Goal: Task Accomplishment & Management: Use online tool/utility

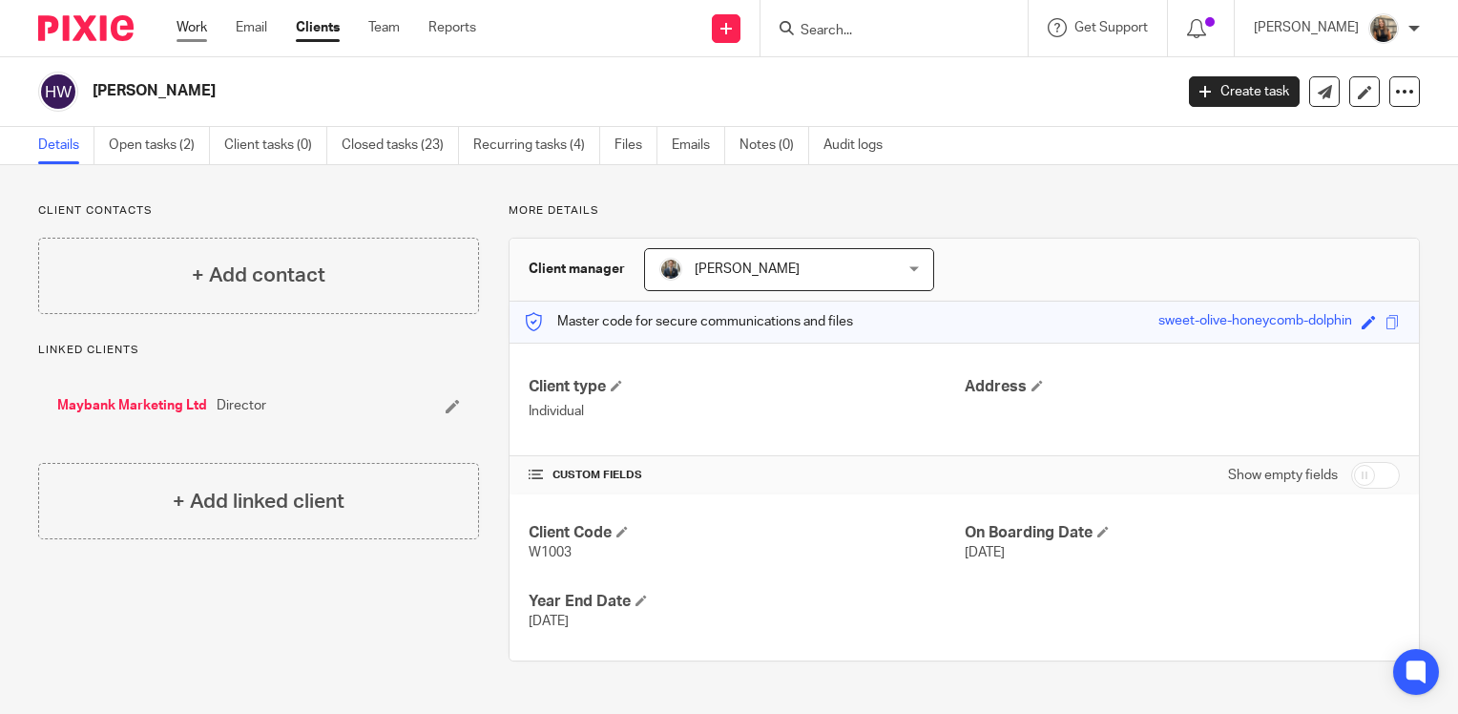
click at [206, 22] on link "Work" at bounding box center [192, 27] width 31 height 19
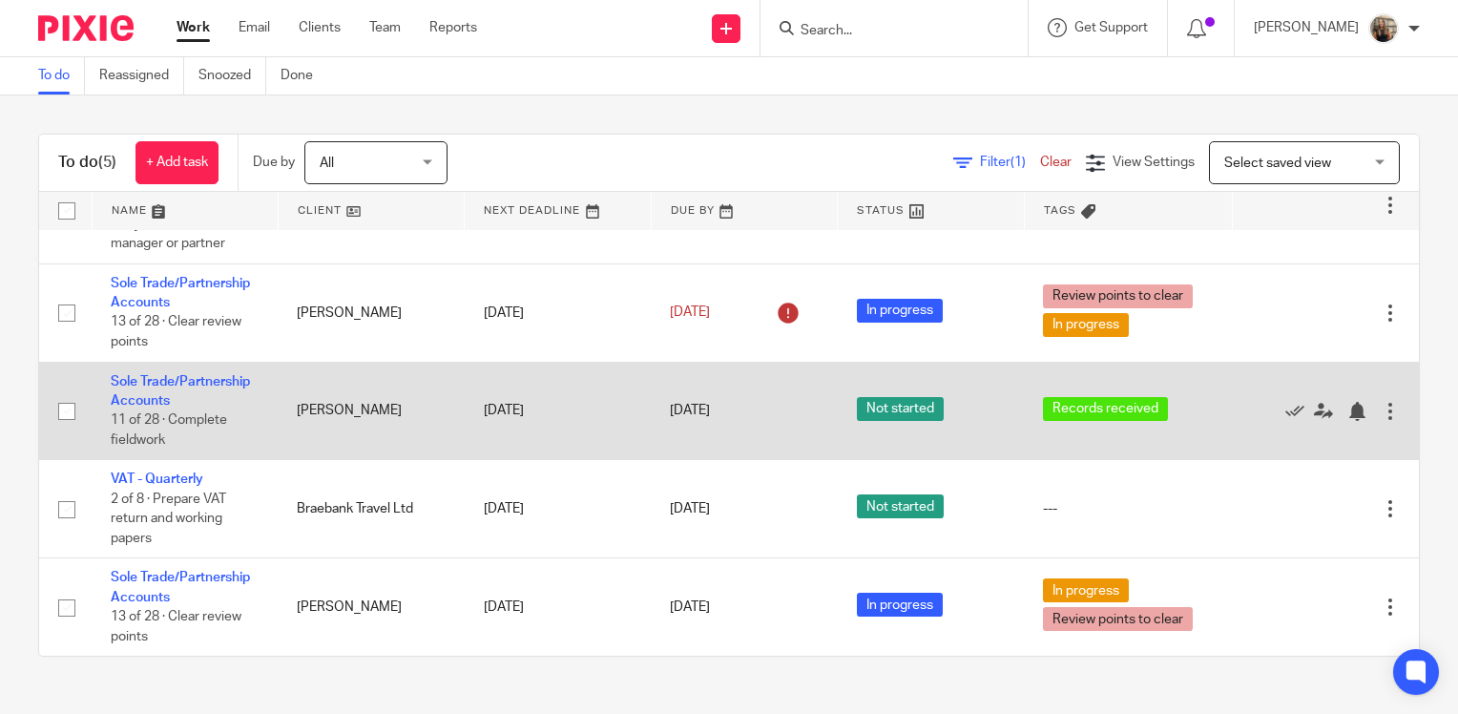
scroll to position [88, 0]
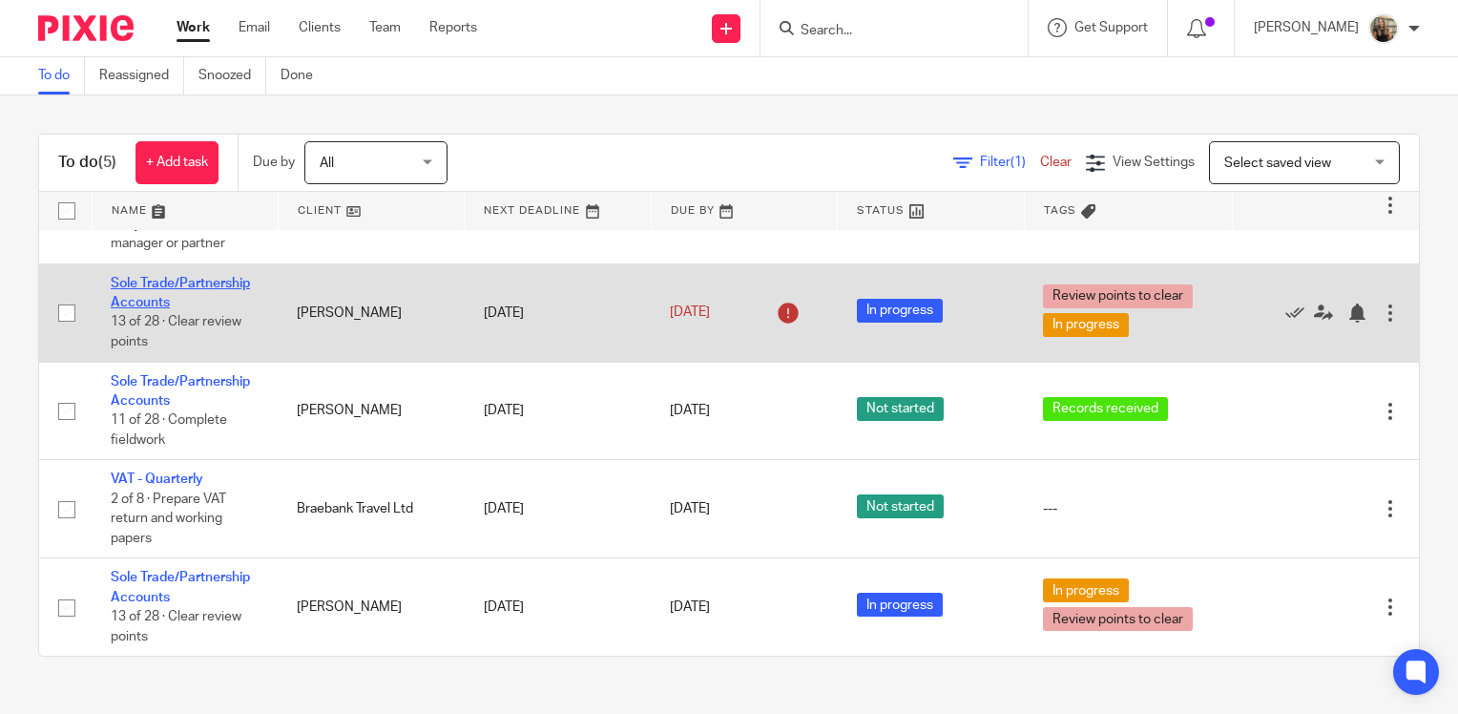
click at [183, 280] on link "Sole Trade/Partnership Accounts" at bounding box center [180, 293] width 139 height 32
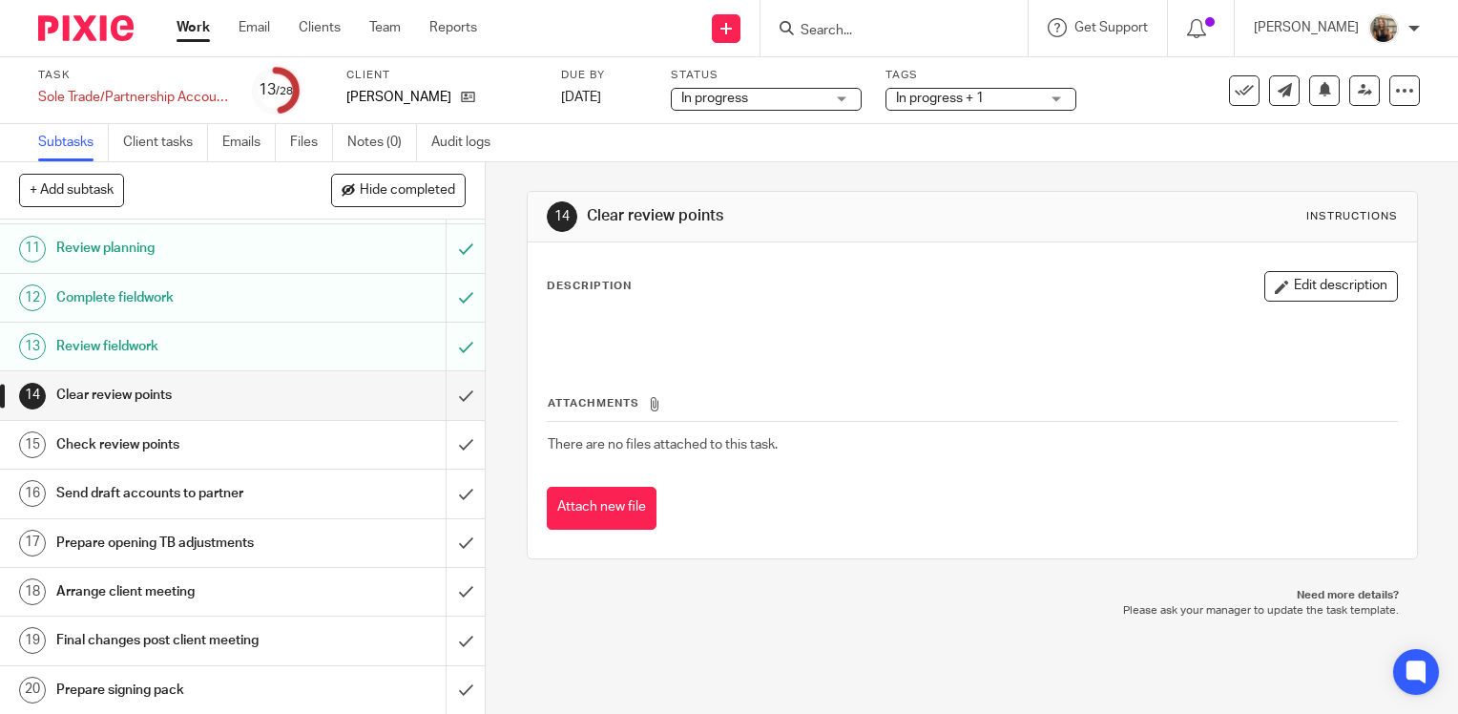
scroll to position [668, 0]
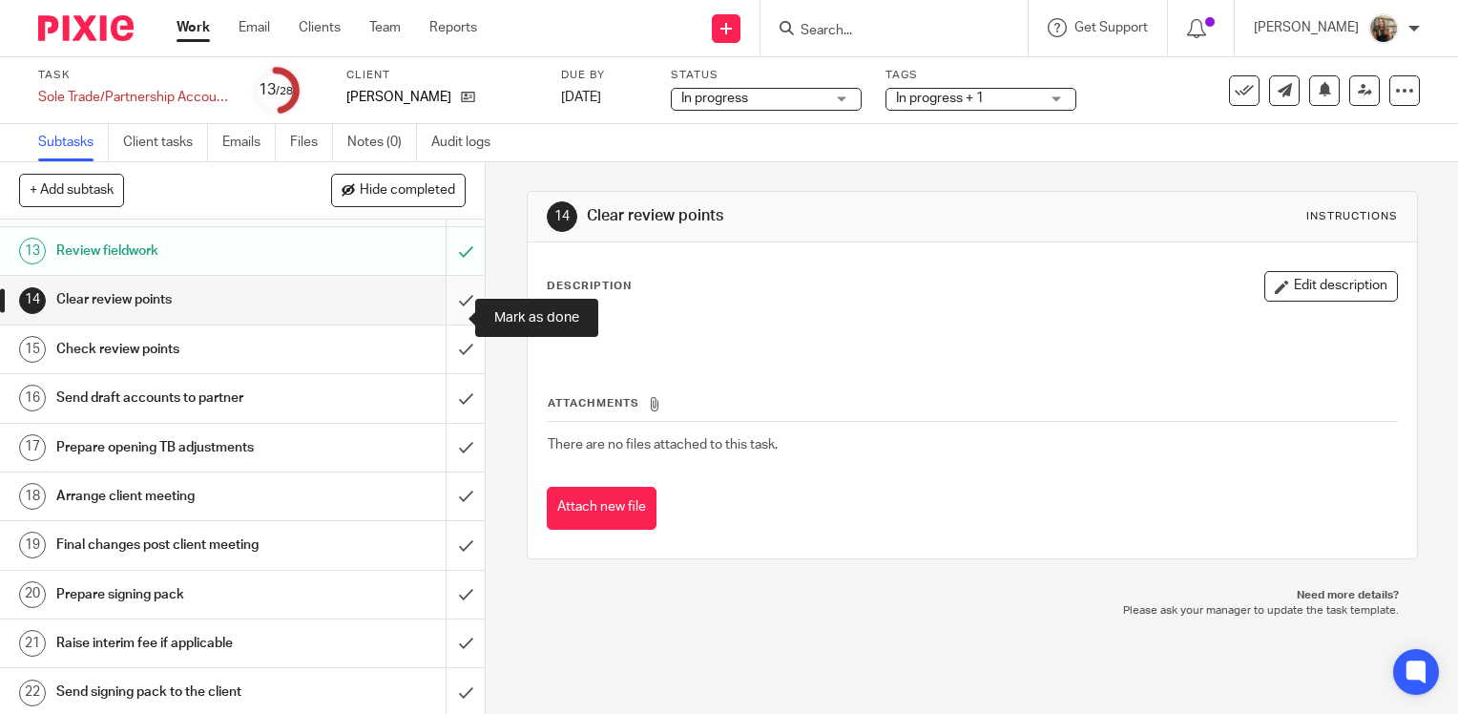
click at [440, 319] on input "submit" at bounding box center [242, 300] width 485 height 48
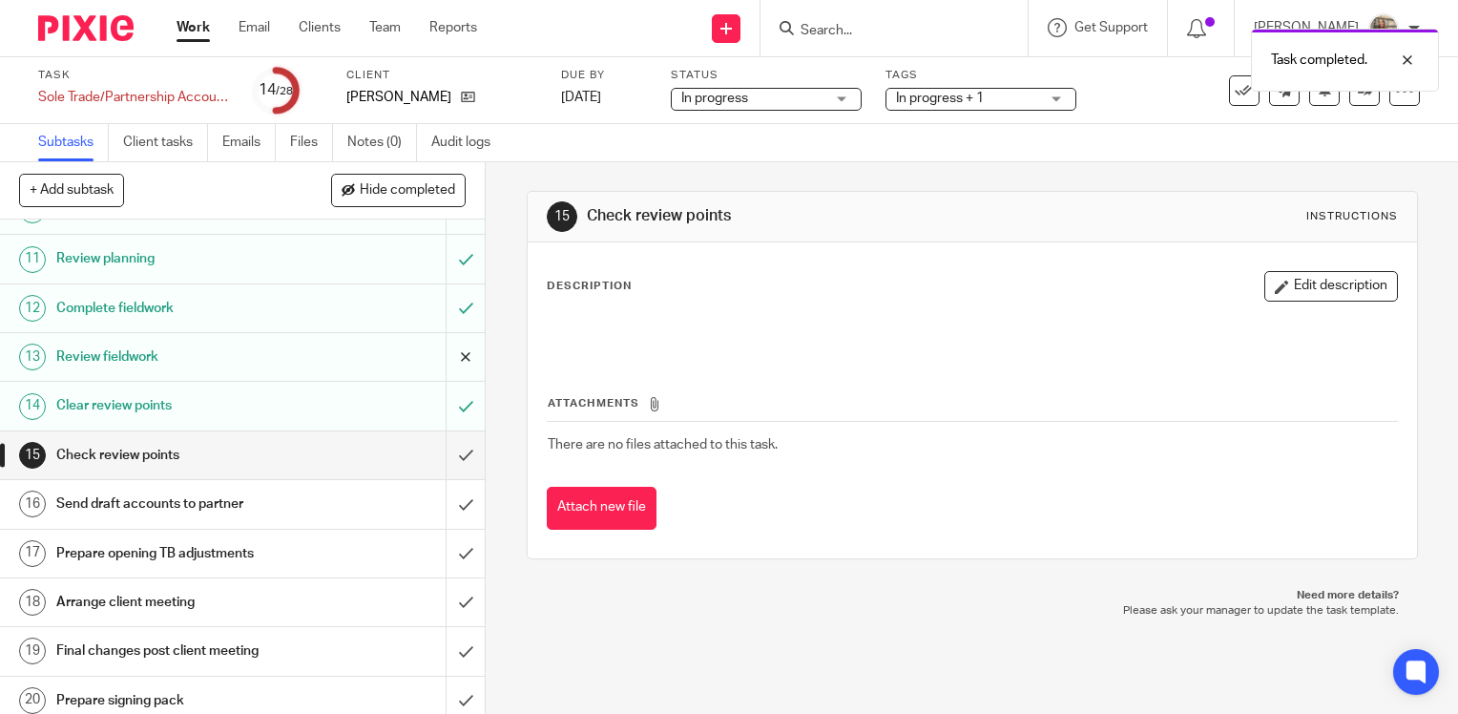
scroll to position [573, 0]
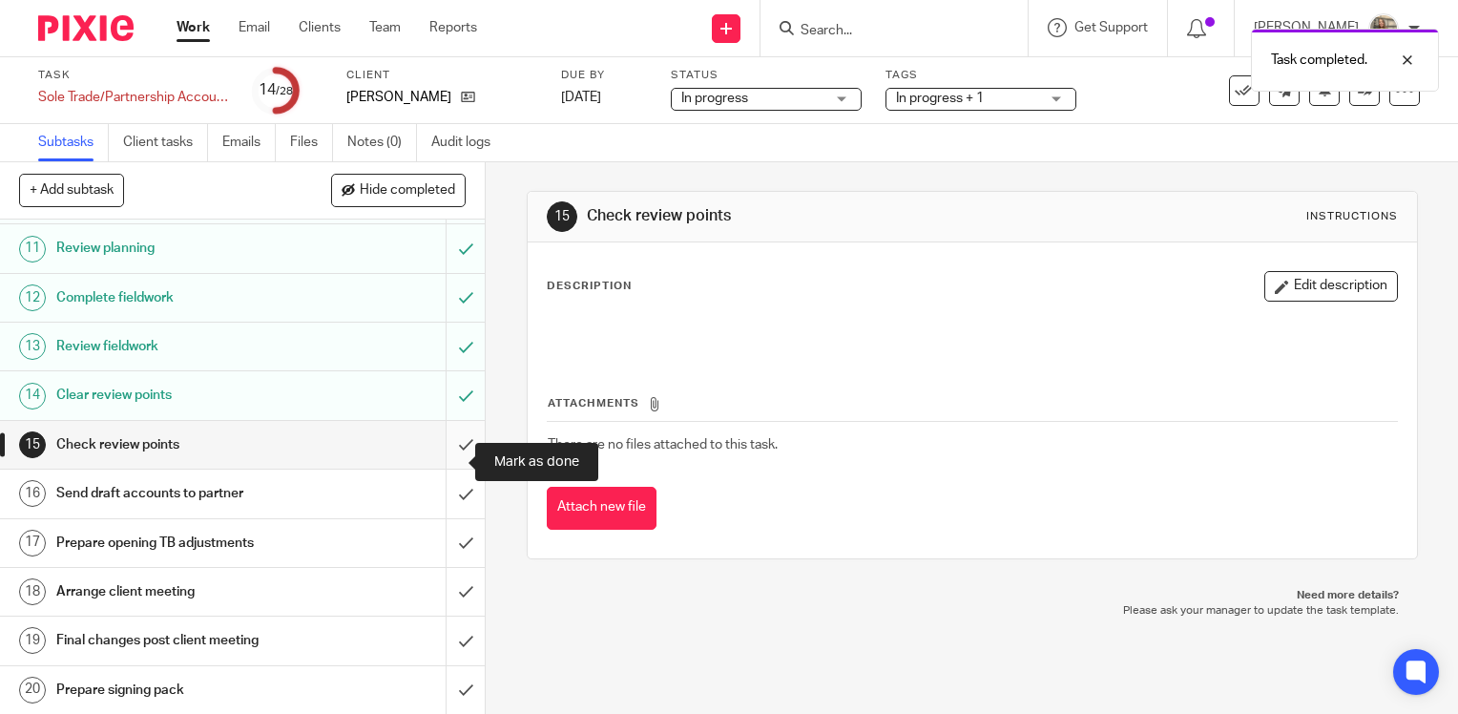
click at [443, 460] on input "submit" at bounding box center [242, 445] width 485 height 48
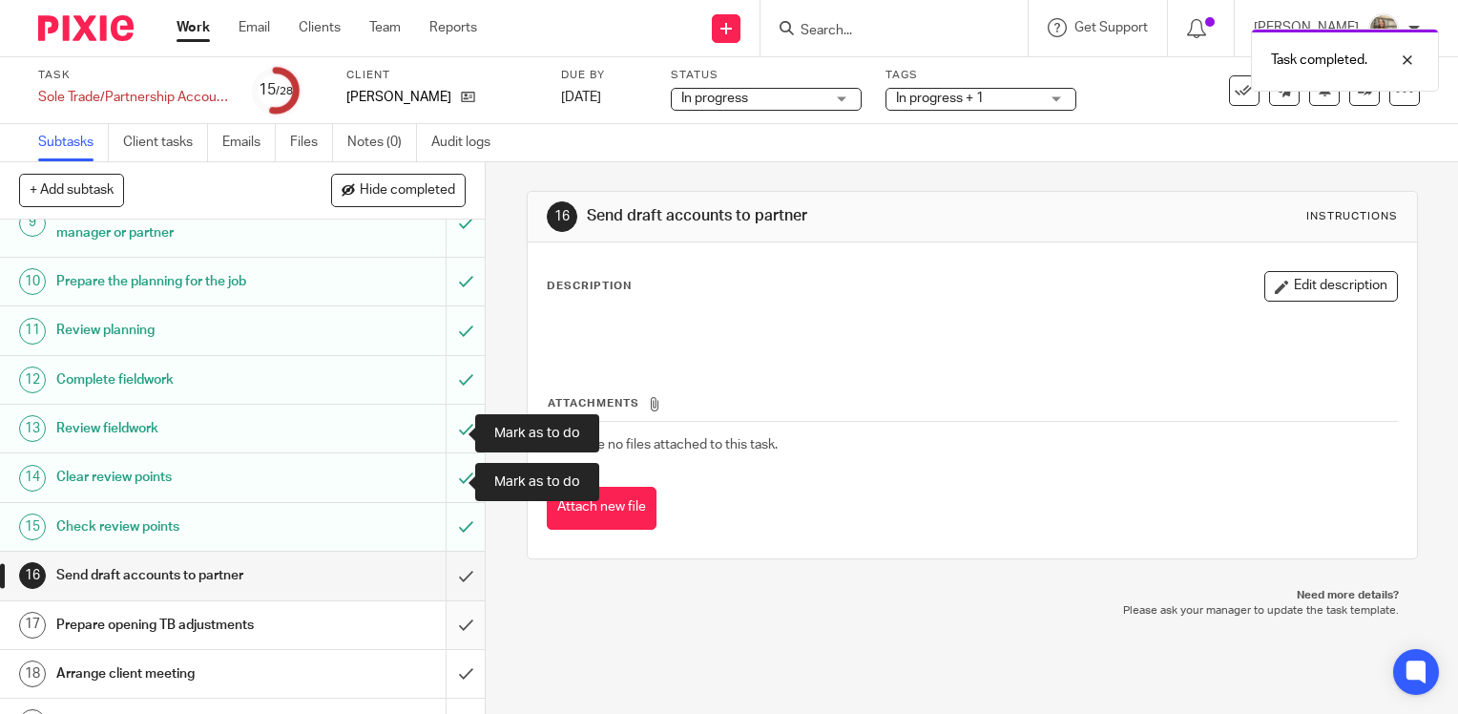
scroll to position [668, 0]
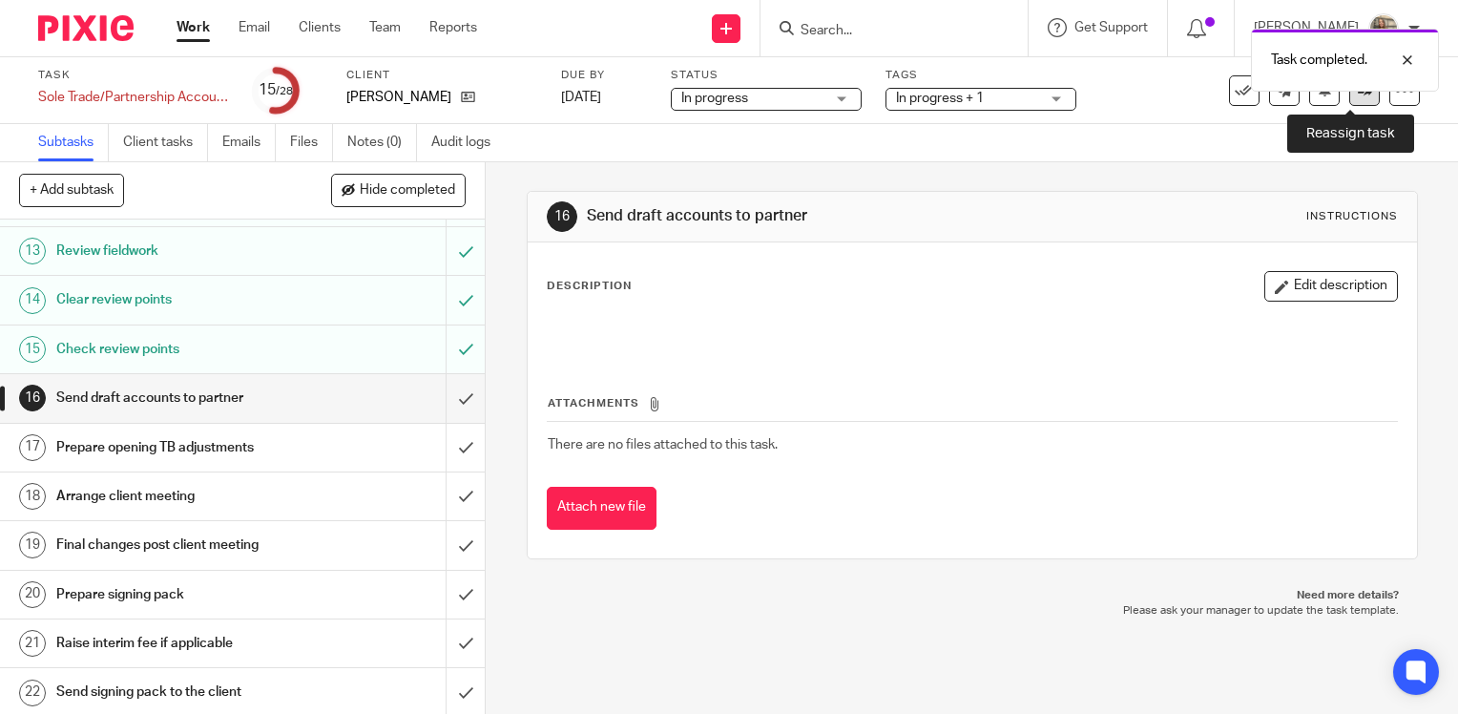
click at [1350, 101] on link at bounding box center [1365, 90] width 31 height 31
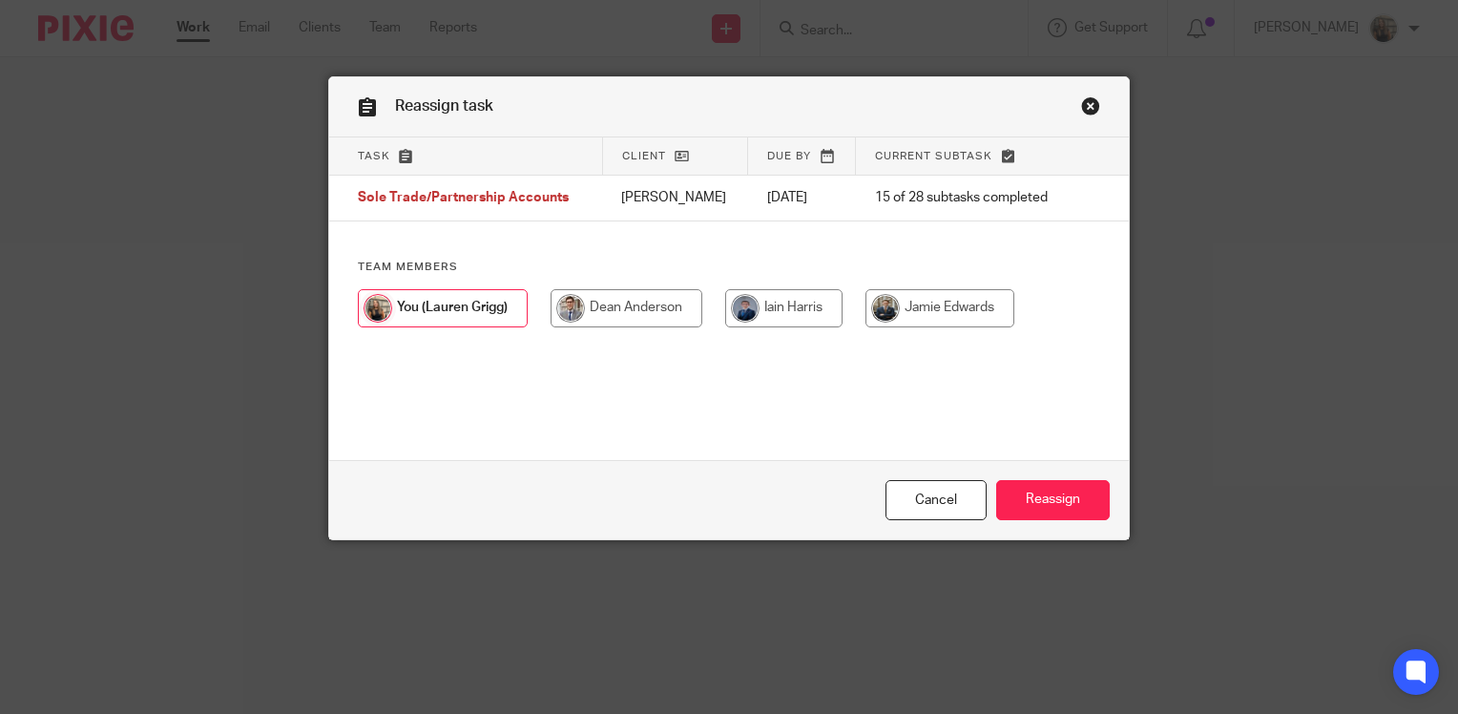
click at [627, 304] on input "radio" at bounding box center [627, 308] width 152 height 38
radio input "true"
click at [1059, 498] on input "Reassign" at bounding box center [1053, 500] width 114 height 41
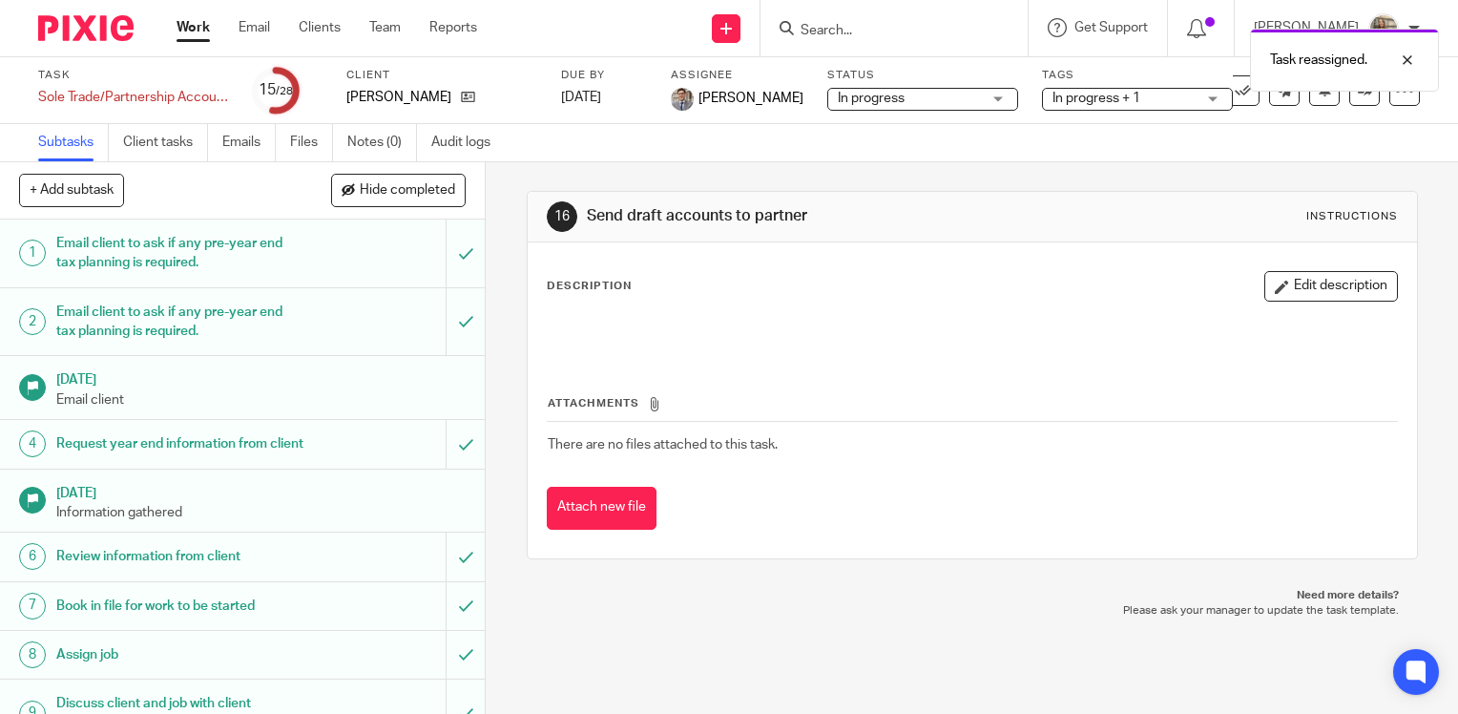
click at [183, 29] on link "Work" at bounding box center [193, 27] width 33 height 19
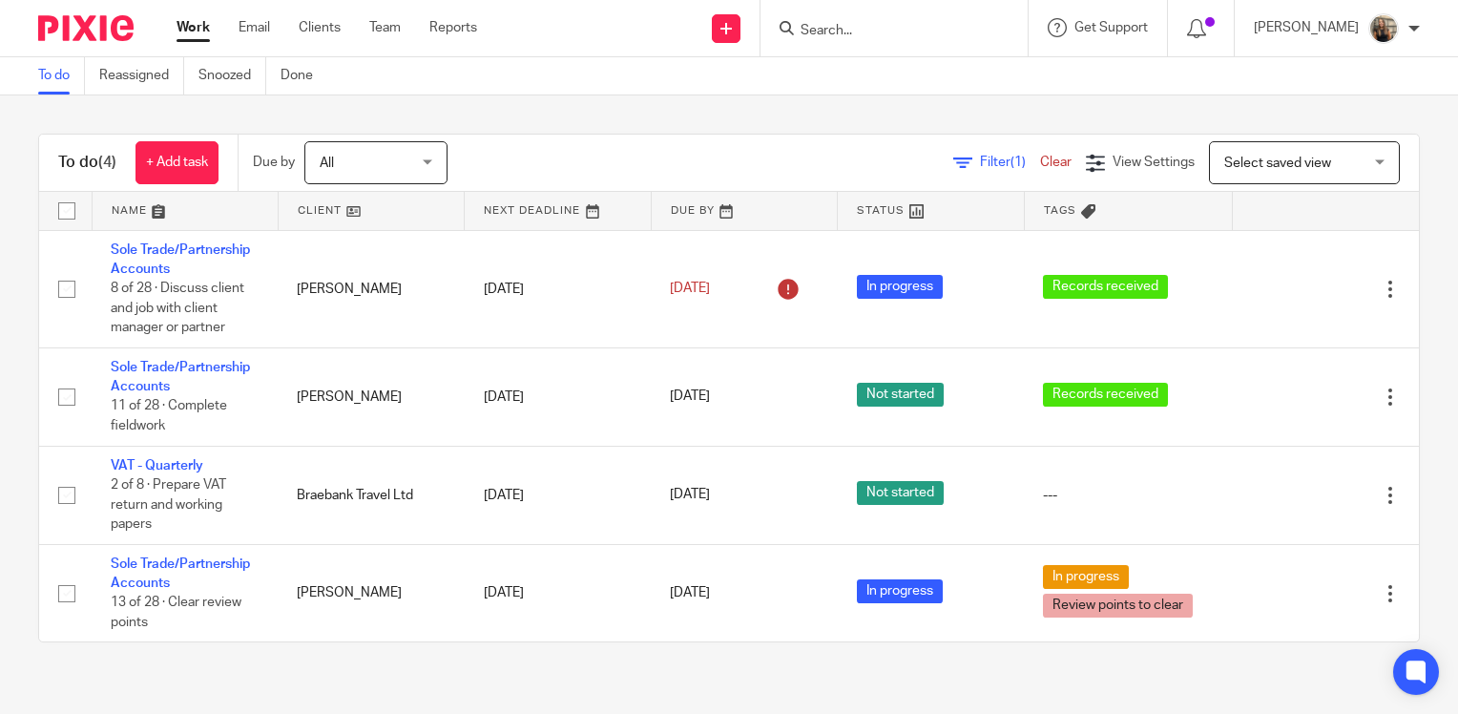
click at [912, 94] on main "To do Reassigned Snoozed Done To do (4) + Add task Due by All All Today Tomorro…" at bounding box center [729, 357] width 1458 height 714
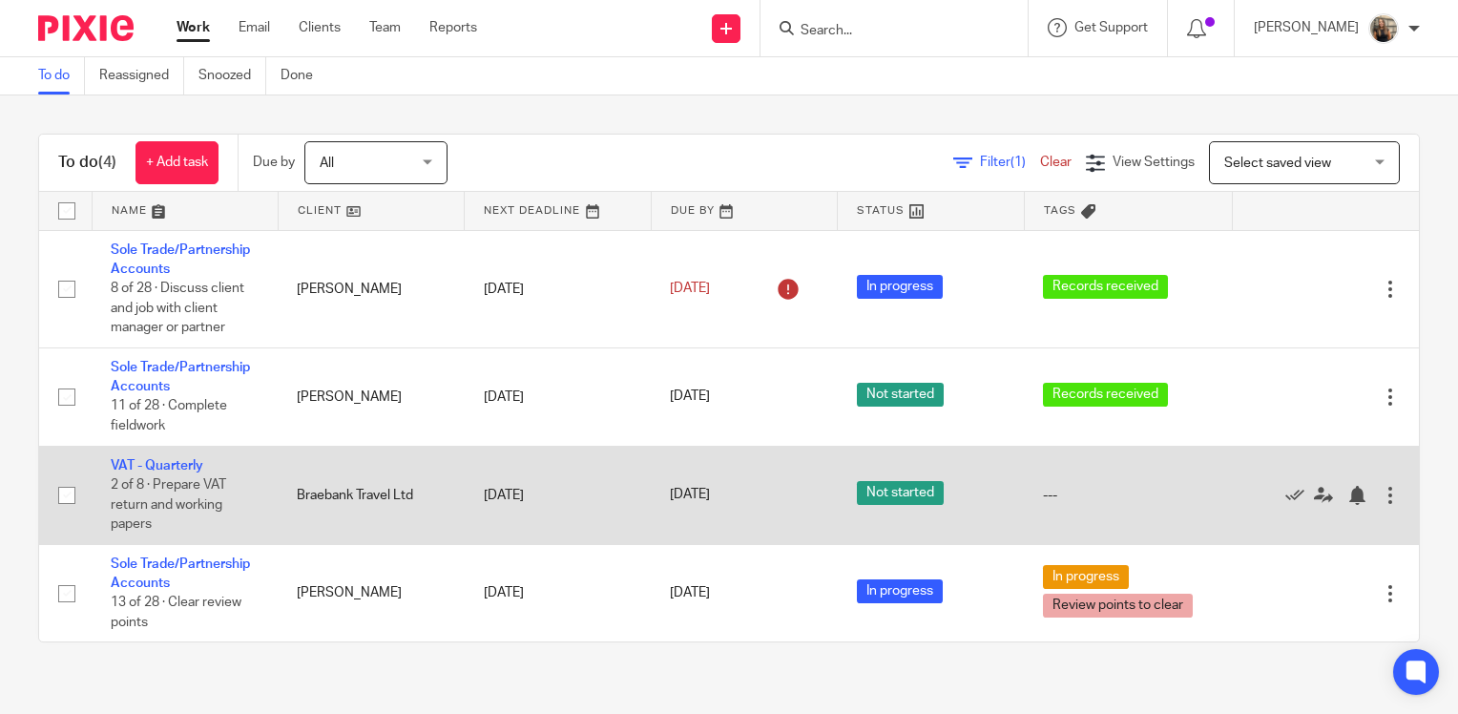
click at [372, 500] on td "Braebank Travel Ltd" at bounding box center [371, 495] width 186 height 98
click at [184, 471] on link "VAT - Quarterly" at bounding box center [157, 465] width 93 height 13
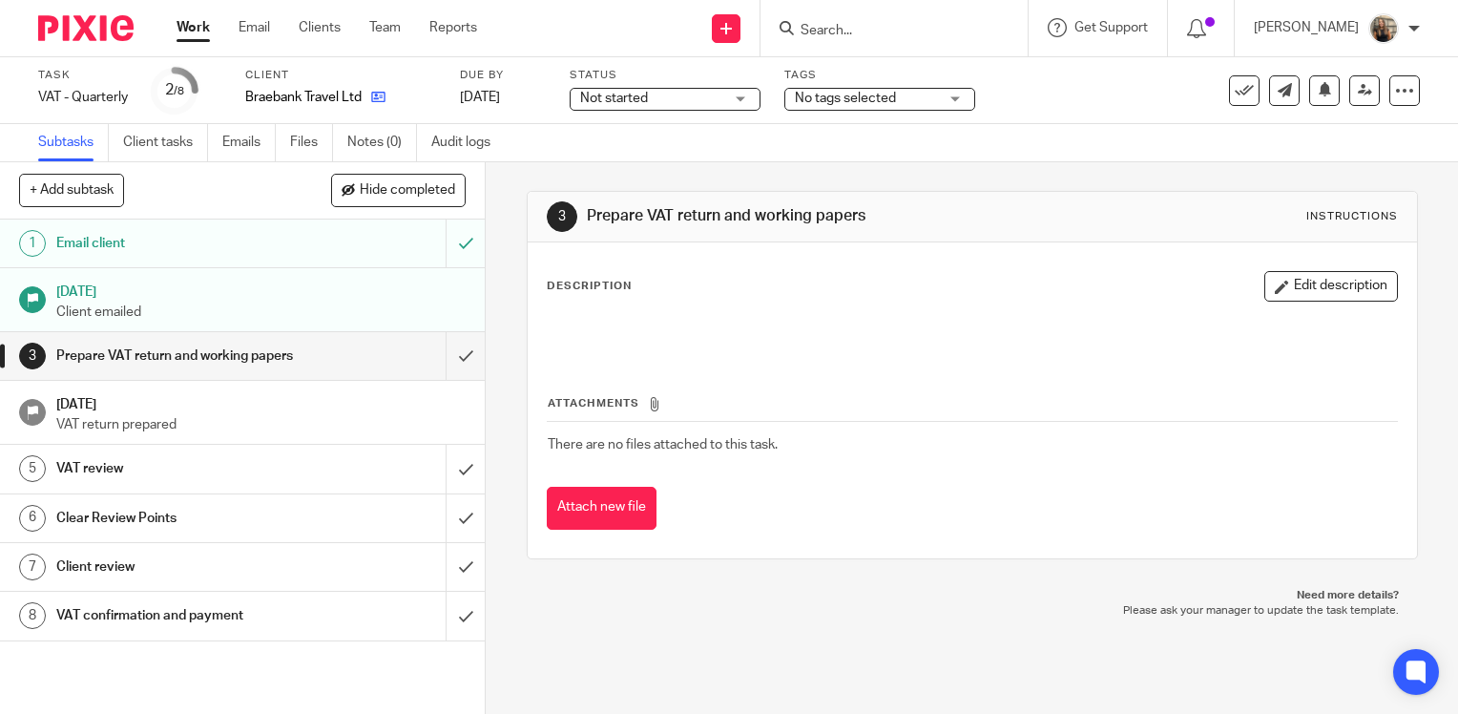
click at [374, 95] on icon at bounding box center [378, 97] width 14 height 14
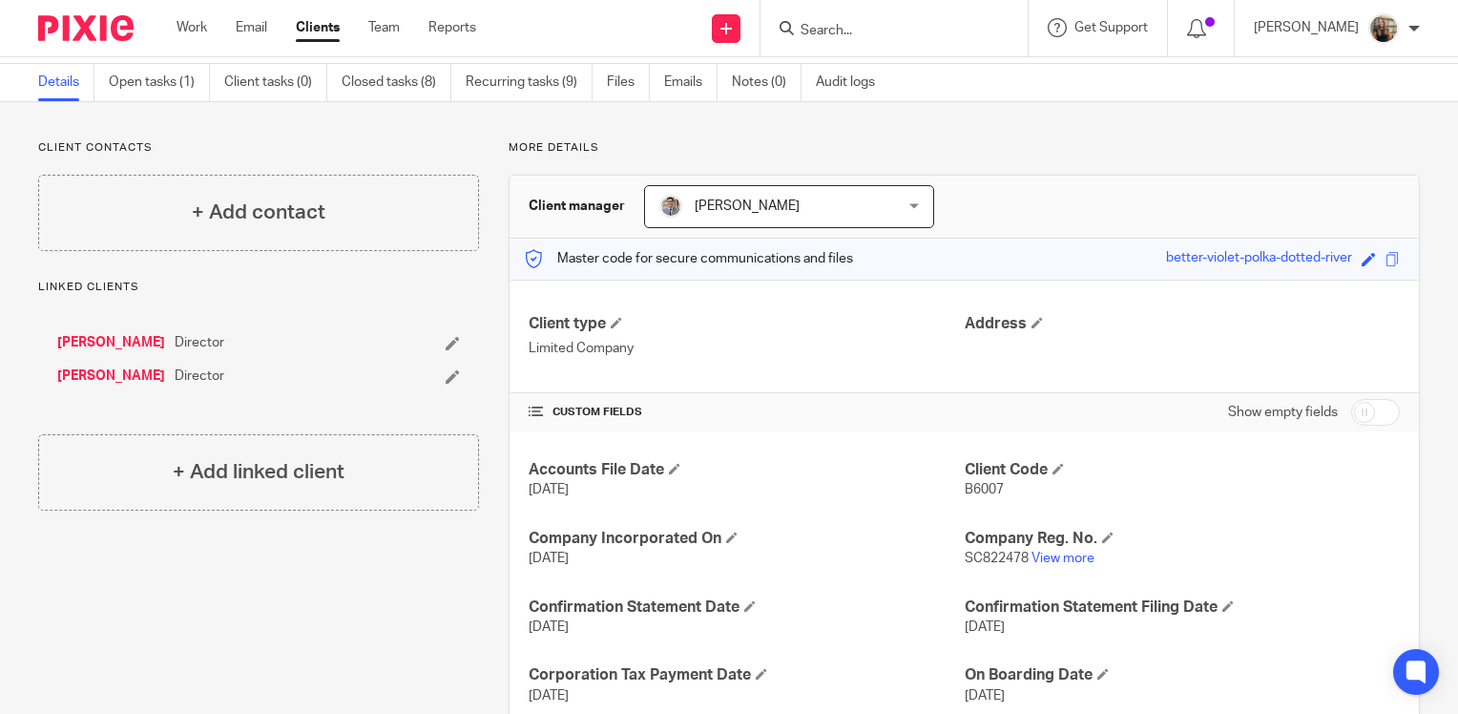
scroll to position [95, 0]
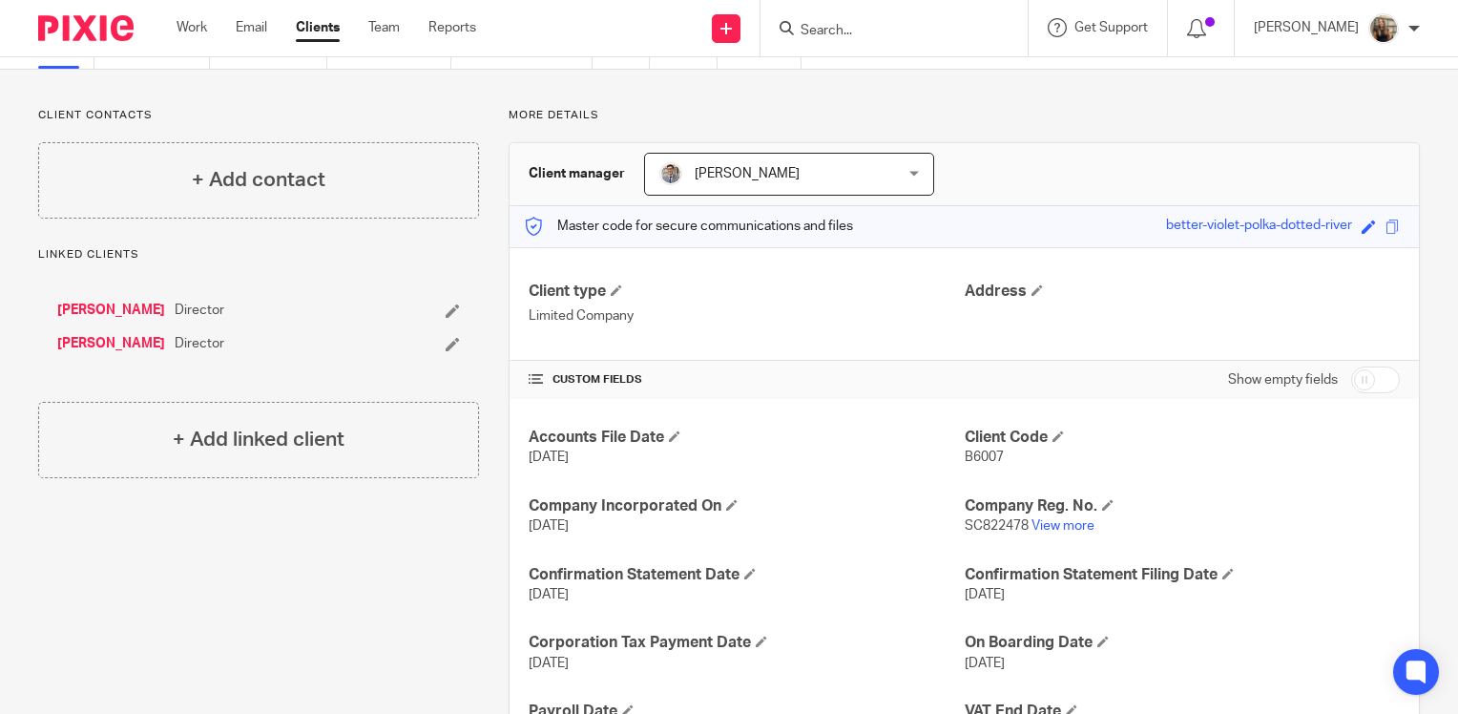
click at [1133, 167] on div "Client manager [PERSON_NAME] [PERSON_NAME] [PERSON_NAME] [PERSON_NAME] [PERSON_…" at bounding box center [965, 174] width 910 height 63
